Goal: Task Accomplishment & Management: Manage account settings

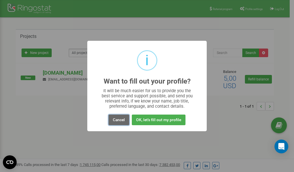
click at [122, 119] on button "Cancel" at bounding box center [119, 120] width 21 height 11
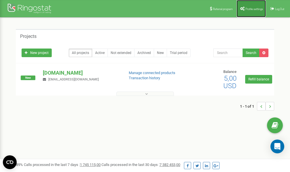
click at [250, 10] on span "Profile settings" at bounding box center [254, 8] width 18 height 3
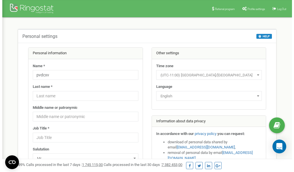
scroll to position [29, 0]
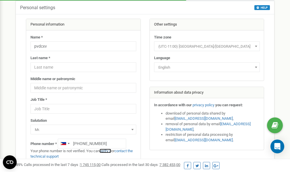
click at [109, 151] on link "verify it" at bounding box center [105, 151] width 12 height 4
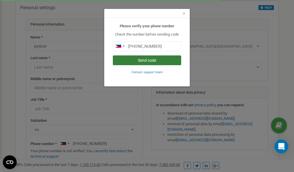
click at [144, 60] on button "Send code" at bounding box center [147, 60] width 68 height 10
